Goal: Task Accomplishment & Management: Complete application form

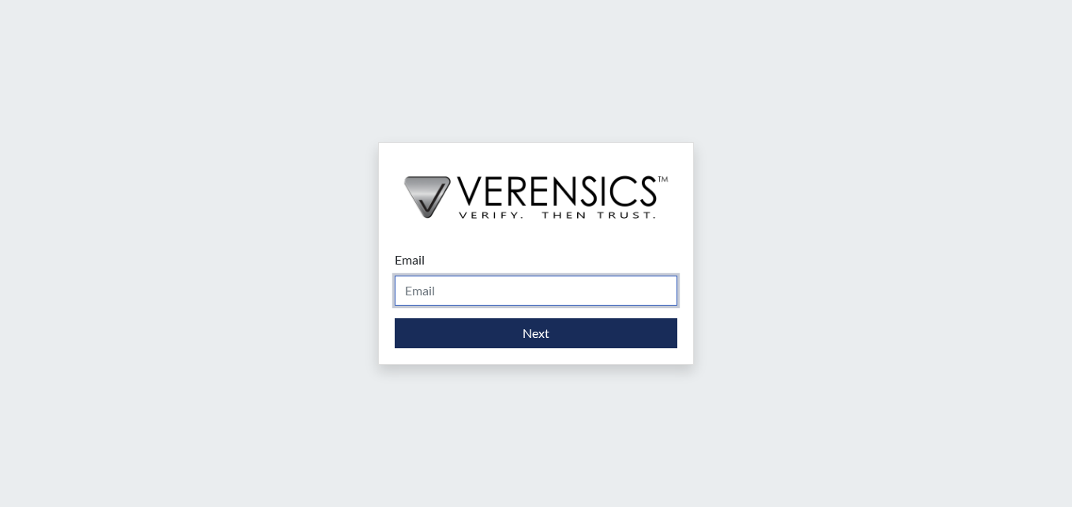
click at [459, 291] on input "Email" at bounding box center [536, 291] width 283 height 30
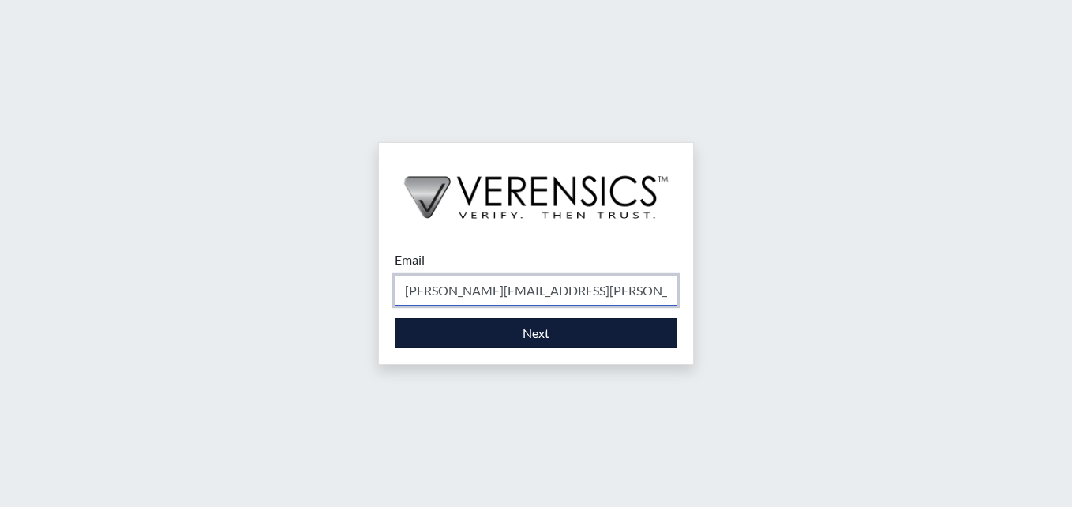
type input "[PERSON_NAME][EMAIL_ADDRESS][PERSON_NAME][DOMAIN_NAME]"
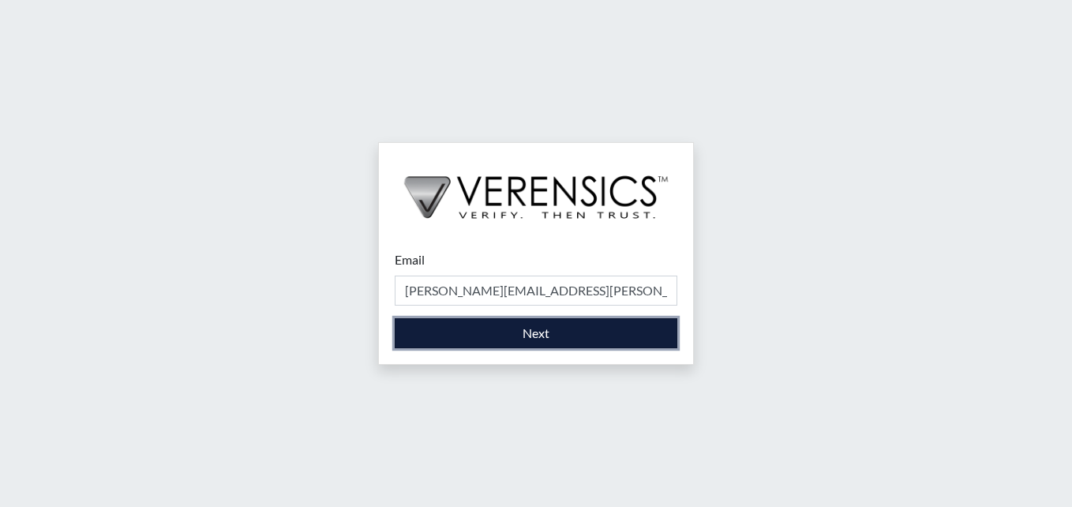
click at [493, 339] on button "Next" at bounding box center [536, 333] width 283 height 30
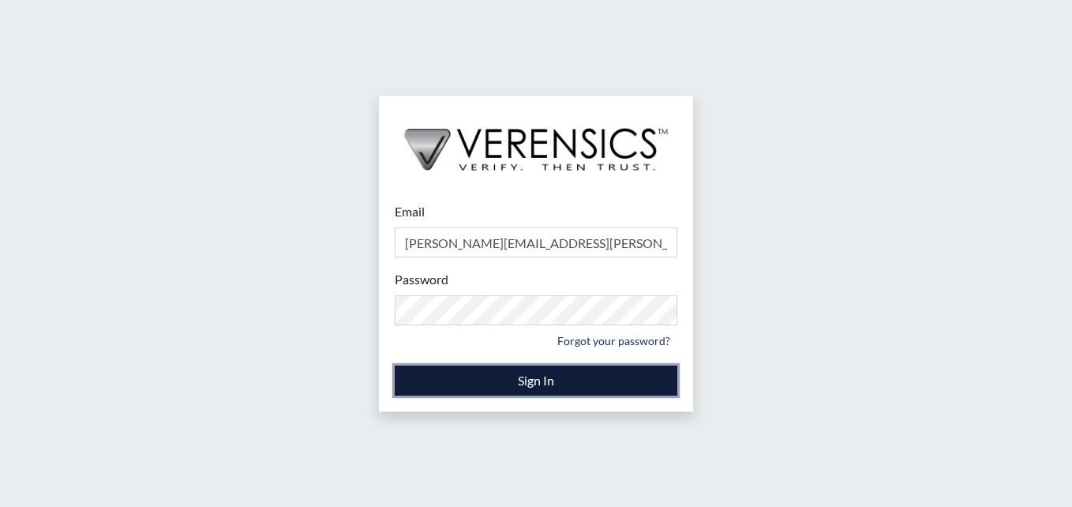
click at [413, 378] on button "Sign In" at bounding box center [536, 381] width 283 height 30
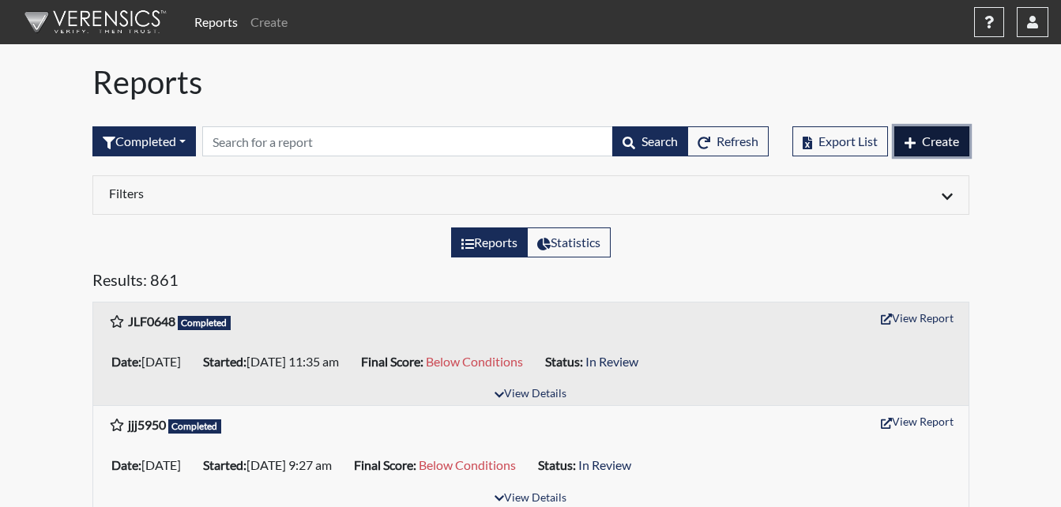
click at [932, 137] on span "Create" at bounding box center [940, 140] width 37 height 15
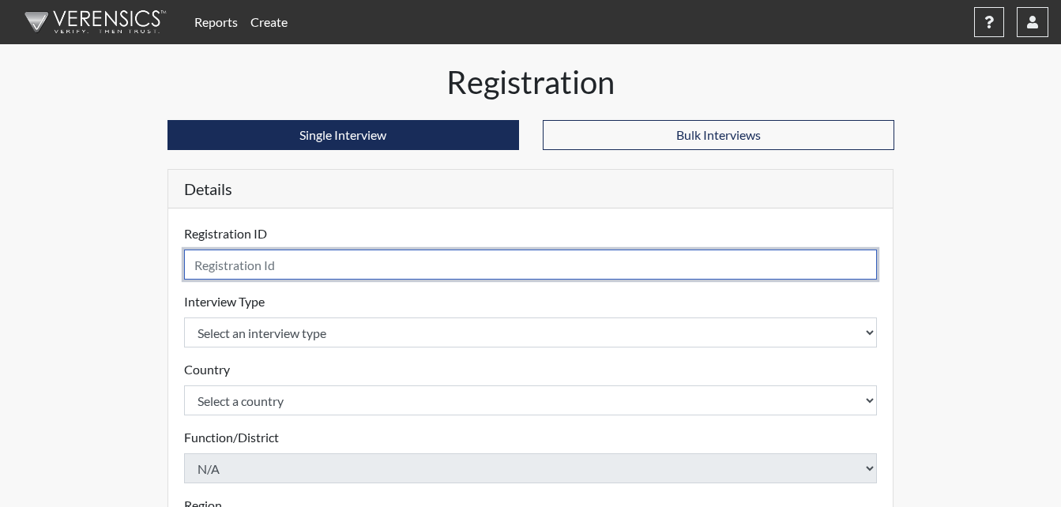
click at [368, 269] on input "text" at bounding box center [530, 265] width 693 height 30
type input "LRR6089"
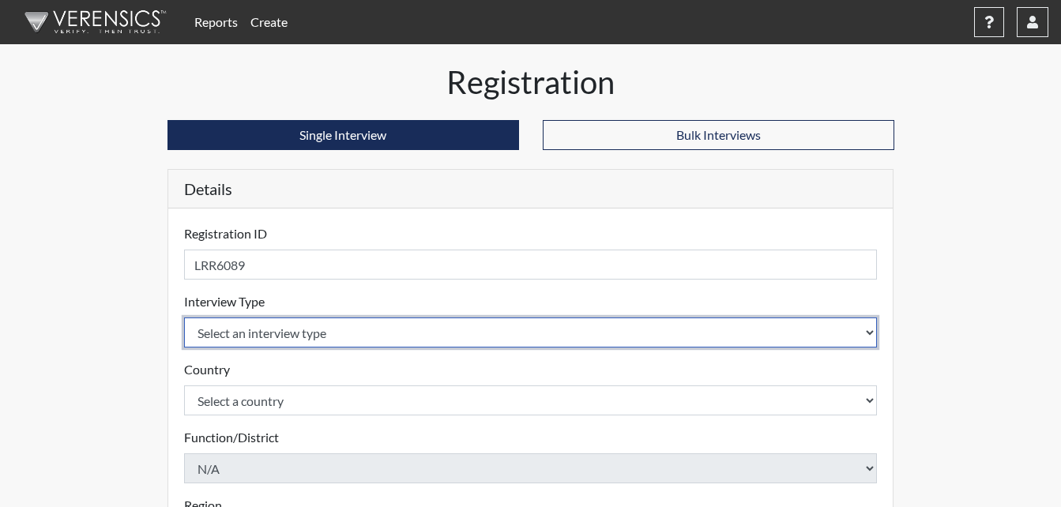
click at [334, 329] on select "Select an interview type Corrections Pre-Employment" at bounding box center [530, 332] width 693 height 30
select select "ff733e93-e1bf-11ea-9c9f-0eff0cf7eb8f"
click at [184, 317] on select "Select an interview type Corrections Pre-Employment" at bounding box center [530, 332] width 693 height 30
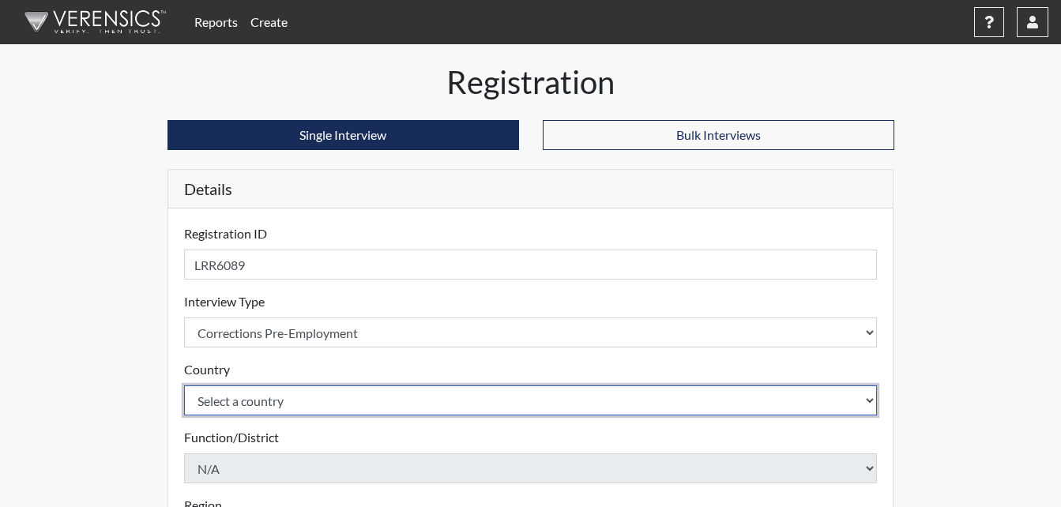
click at [306, 403] on select "Select a country [GEOGRAPHIC_DATA] [GEOGRAPHIC_DATA]" at bounding box center [530, 400] width 693 height 30
select select "united-states-of-[GEOGRAPHIC_DATA]"
click at [184, 385] on select "Select a country [GEOGRAPHIC_DATA] [GEOGRAPHIC_DATA]" at bounding box center [530, 400] width 693 height 30
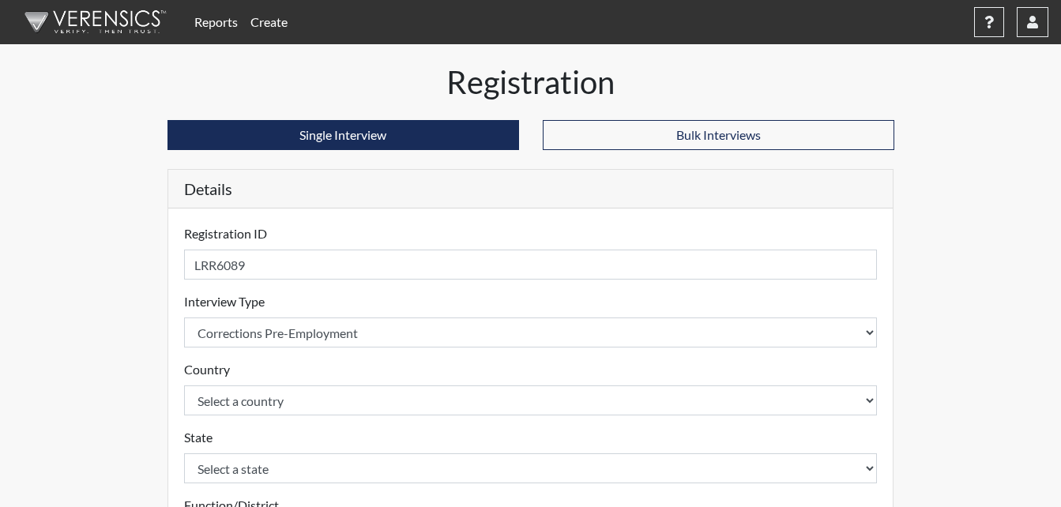
click at [297, 432] on div "State Select a state [US_STATE] [US_STATE] [US_STATE] [US_STATE] [US_STATE] [US…" at bounding box center [530, 455] width 693 height 55
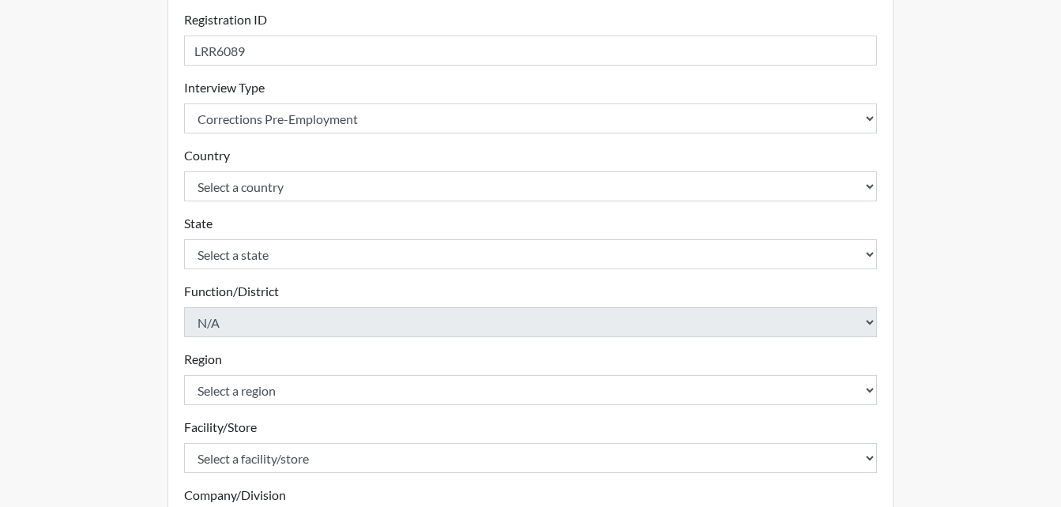
scroll to position [237, 0]
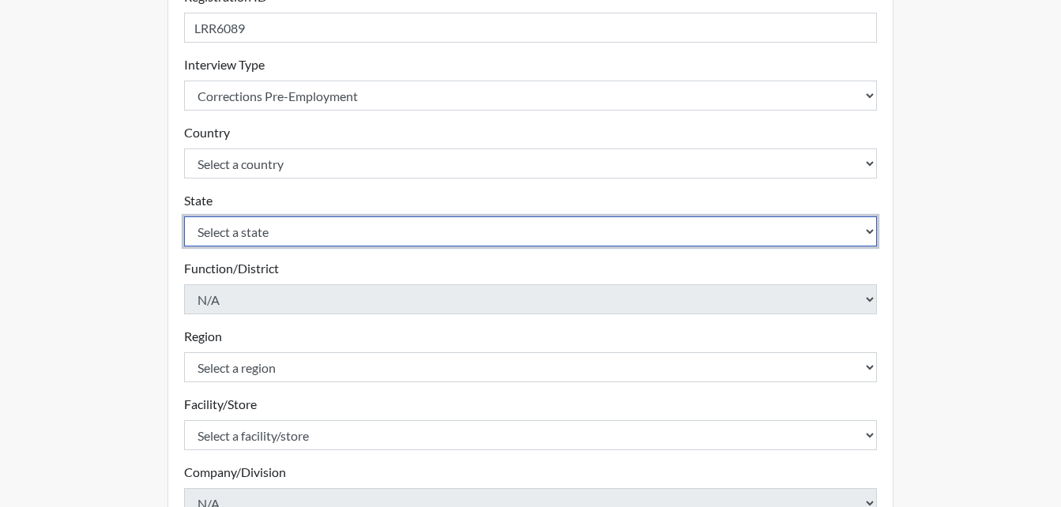
click at [273, 233] on select "Select a state [US_STATE] [US_STATE] [US_STATE] [US_STATE] [US_STATE] [US_STATE…" at bounding box center [530, 231] width 693 height 30
select select "GA"
click at [184, 216] on select "Select a state [US_STATE] [US_STATE] [US_STATE] [US_STATE] [US_STATE] [US_STATE…" at bounding box center [530, 231] width 693 height 30
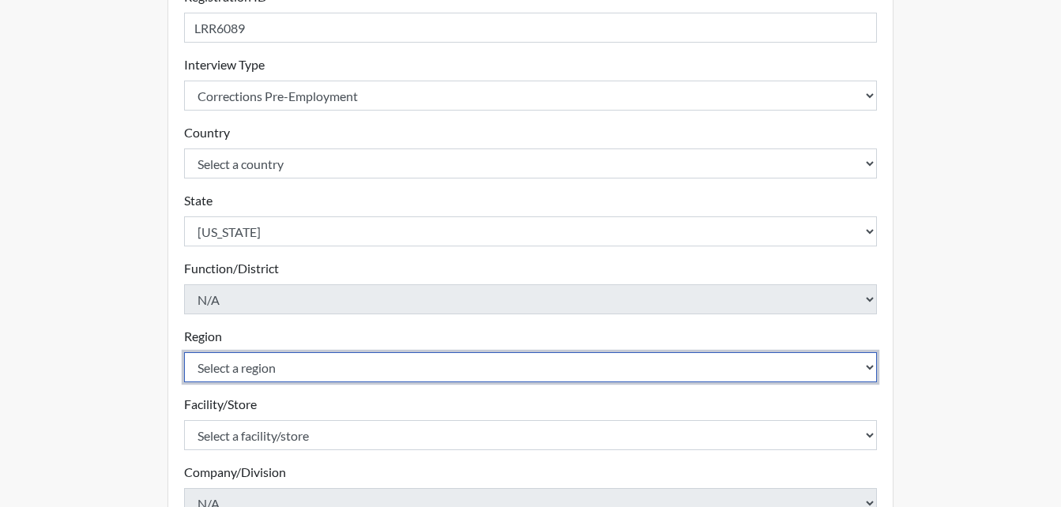
click at [280, 372] on select "Select a region [GEOGRAPHIC_DATA]" at bounding box center [530, 367] width 693 height 30
select select "8bdab1f8-09d2-48bf-ae6d-f2dae3084107"
click at [184, 352] on select "Select a region [GEOGRAPHIC_DATA]" at bounding box center [530, 367] width 693 height 30
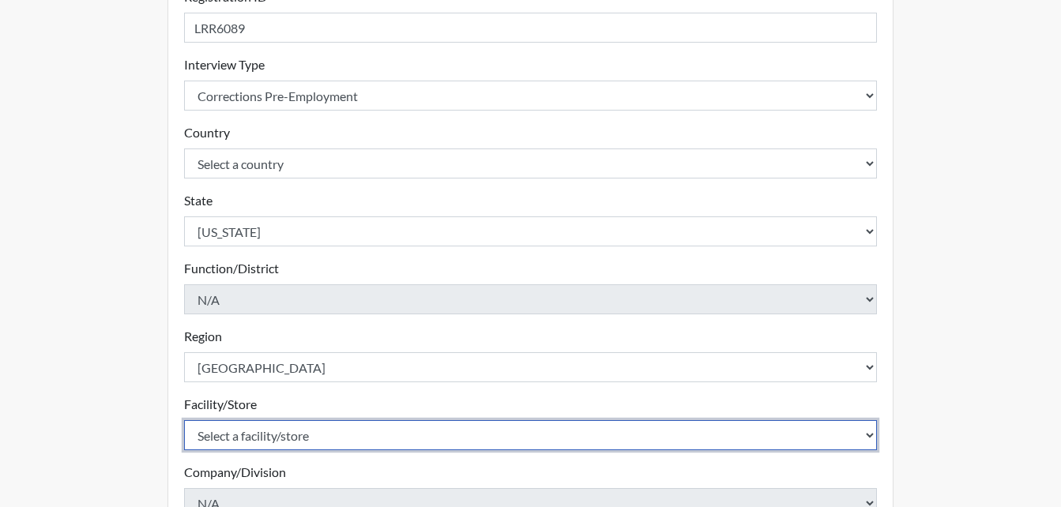
click at [290, 436] on select "Select a facility/store [GEOGRAPHIC_DATA] [PERSON_NAME] [PERSON_NAME] Unit Metr…" at bounding box center [530, 435] width 693 height 30
select select "226f3449-6468-4bad-86c2-dd5091f02e51"
click at [184, 420] on select "Select a facility/store [GEOGRAPHIC_DATA] [PERSON_NAME] [PERSON_NAME] Unit Metr…" at bounding box center [530, 435] width 693 height 30
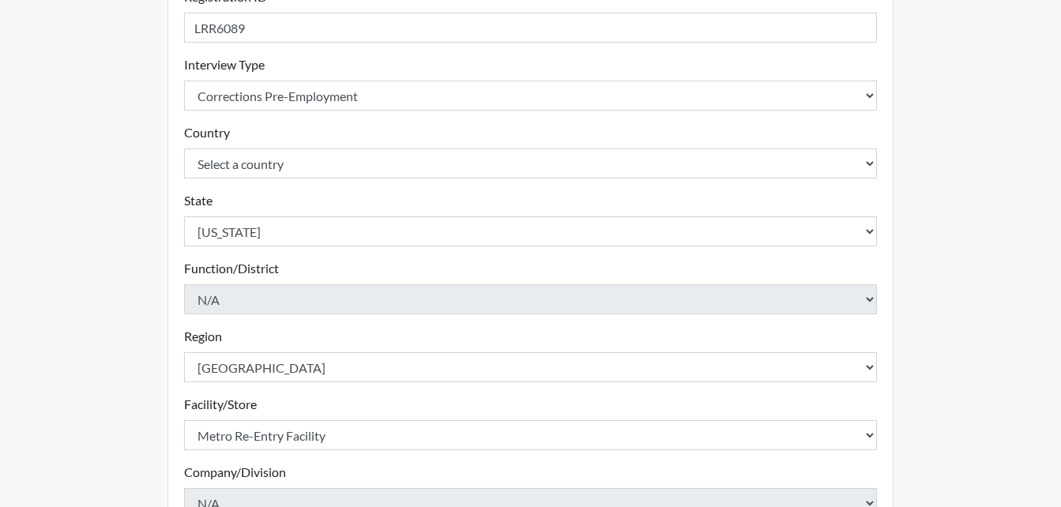
click at [314, 398] on div "Facility/Store Select a facility/store [GEOGRAPHIC_DATA] [PERSON_NAME] [PERSON_…" at bounding box center [530, 422] width 693 height 55
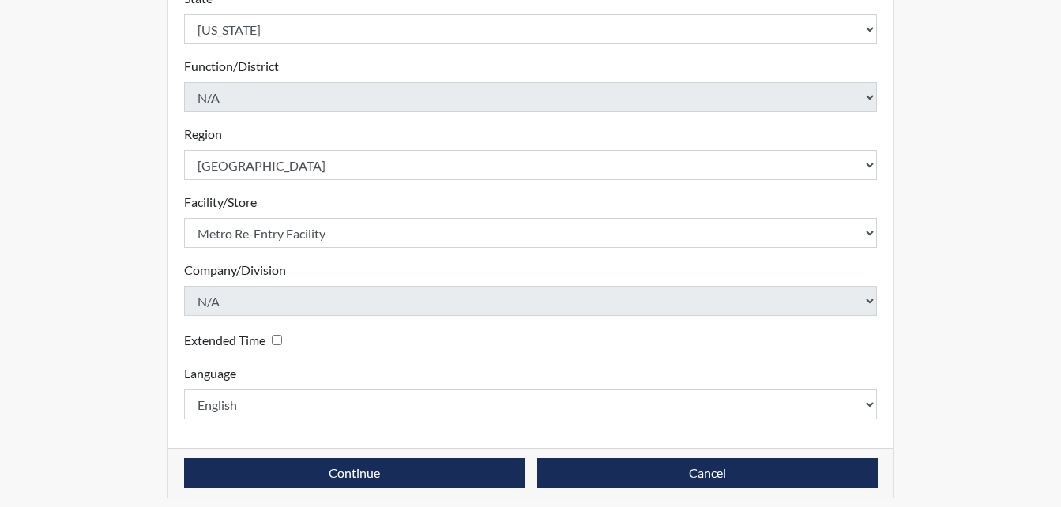
scroll to position [449, 0]
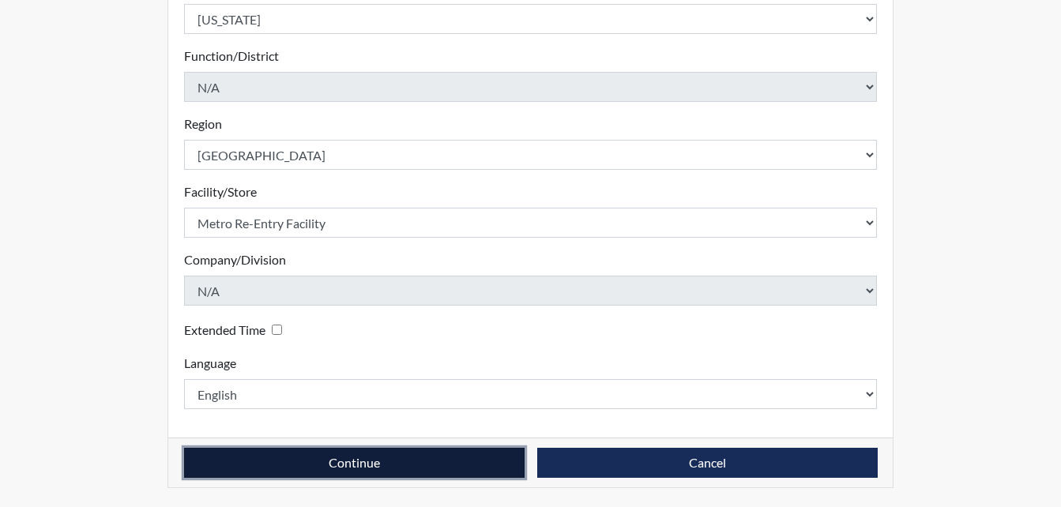
click at [322, 461] on button "Continue" at bounding box center [354, 463] width 340 height 30
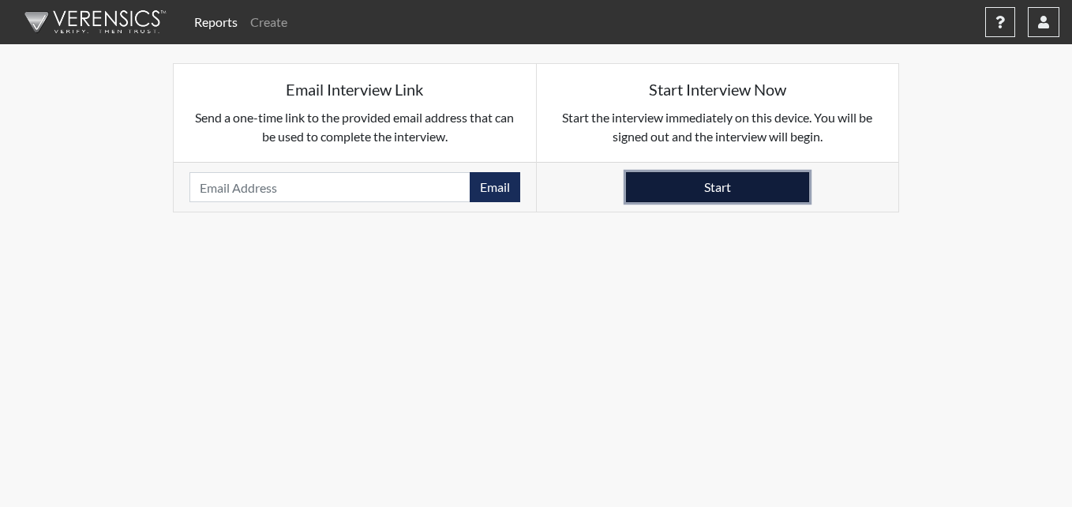
click at [680, 189] on button "Start" at bounding box center [717, 187] width 183 height 30
